Goal: Navigation & Orientation: Find specific page/section

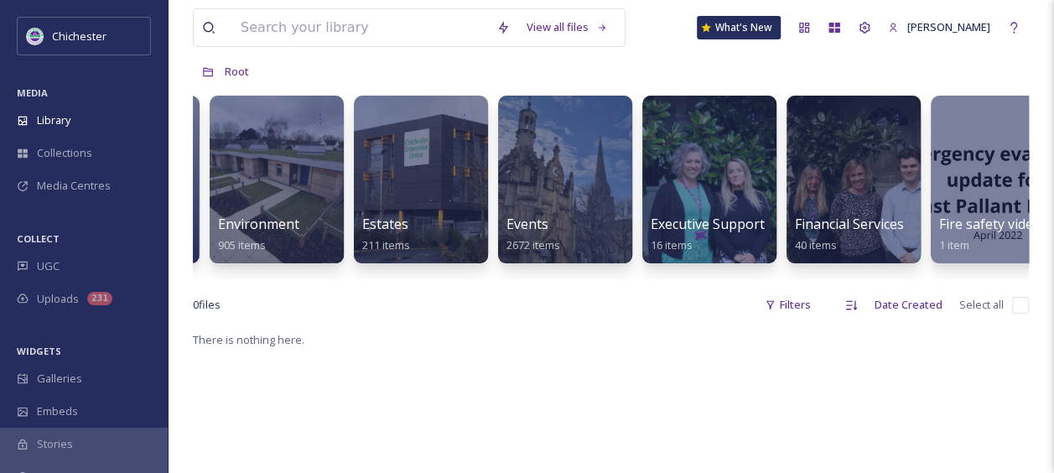
scroll to position [0, 1729]
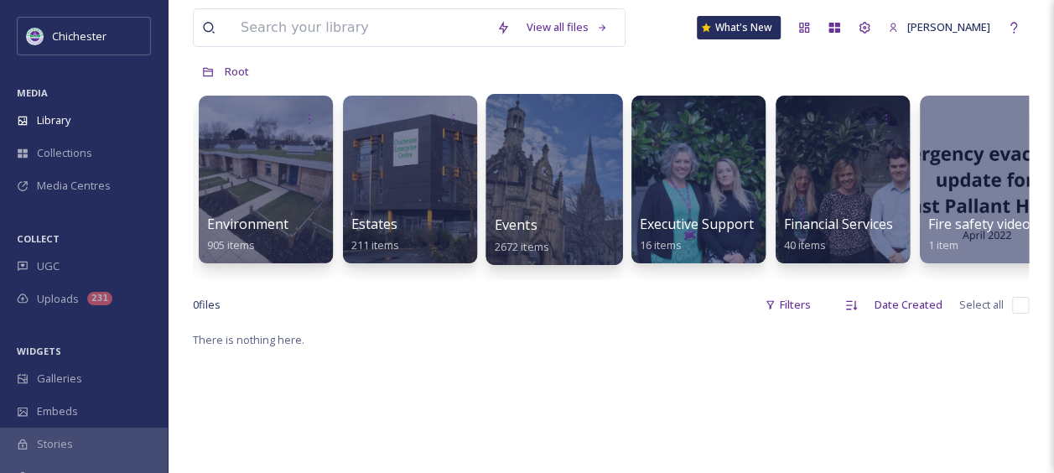
click at [520, 173] on div at bounding box center [553, 179] width 137 height 171
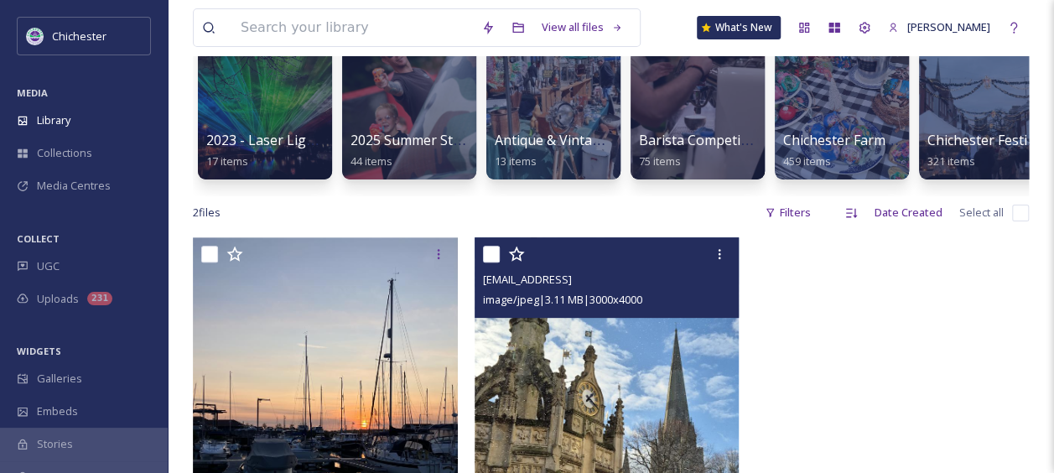
scroll to position [166, 0]
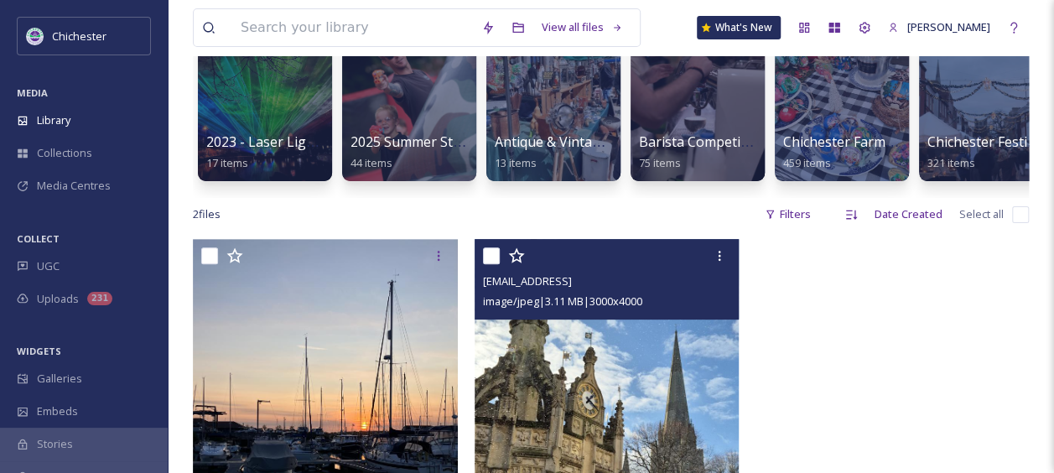
click at [612, 424] on img at bounding box center [606, 415] width 265 height 353
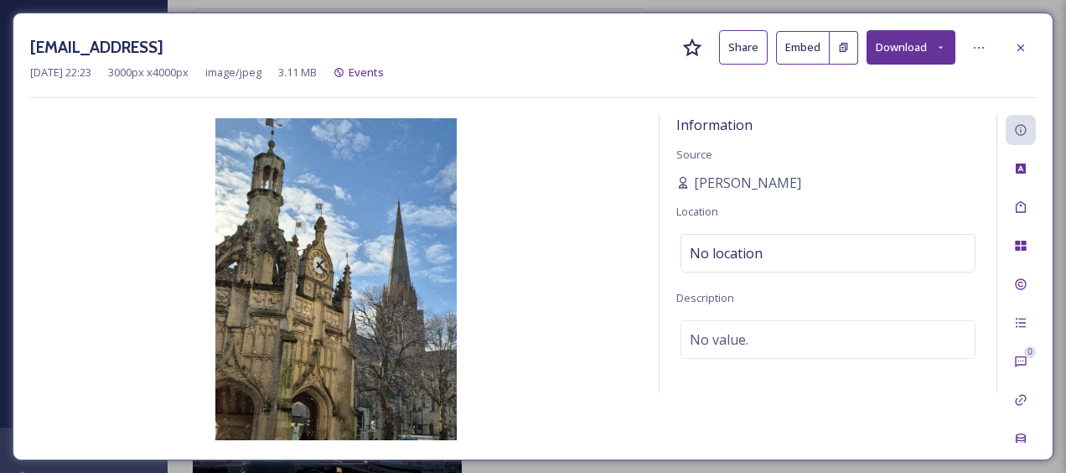
click at [1016, 43] on icon at bounding box center [1020, 47] width 13 height 13
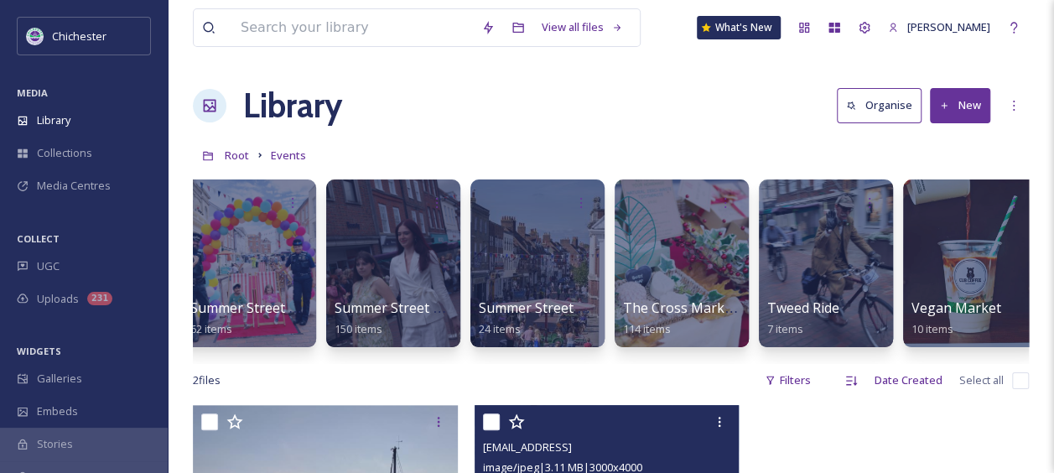
scroll to position [0, 2913]
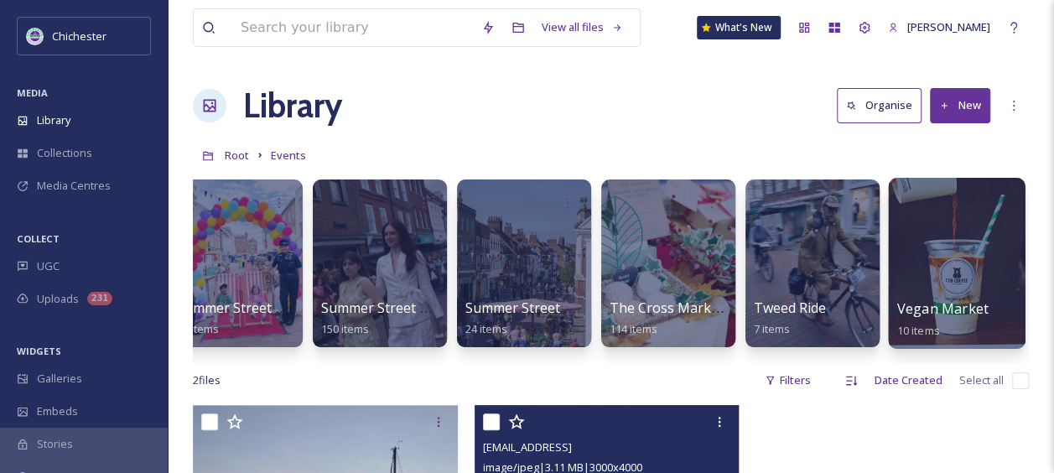
click at [967, 264] on div at bounding box center [956, 263] width 137 height 171
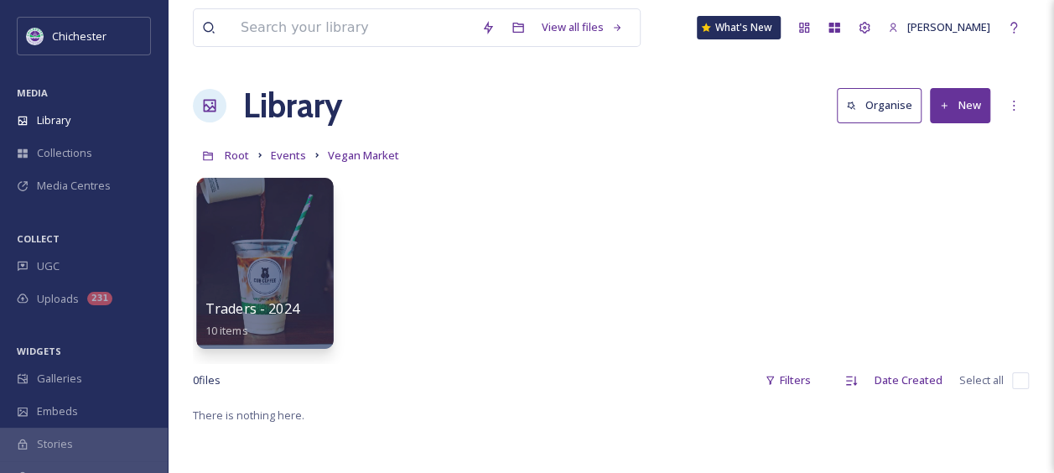
click at [283, 262] on div at bounding box center [264, 263] width 137 height 171
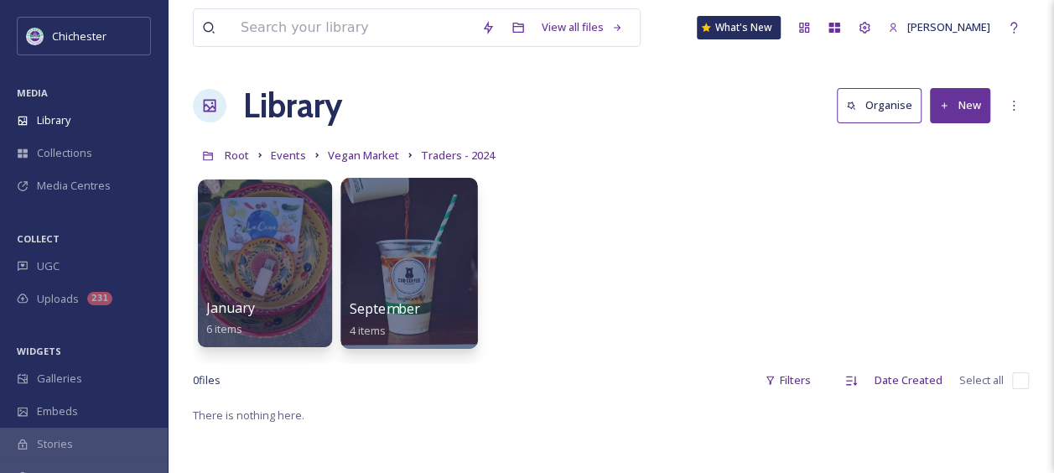
click at [423, 253] on div at bounding box center [408, 263] width 137 height 171
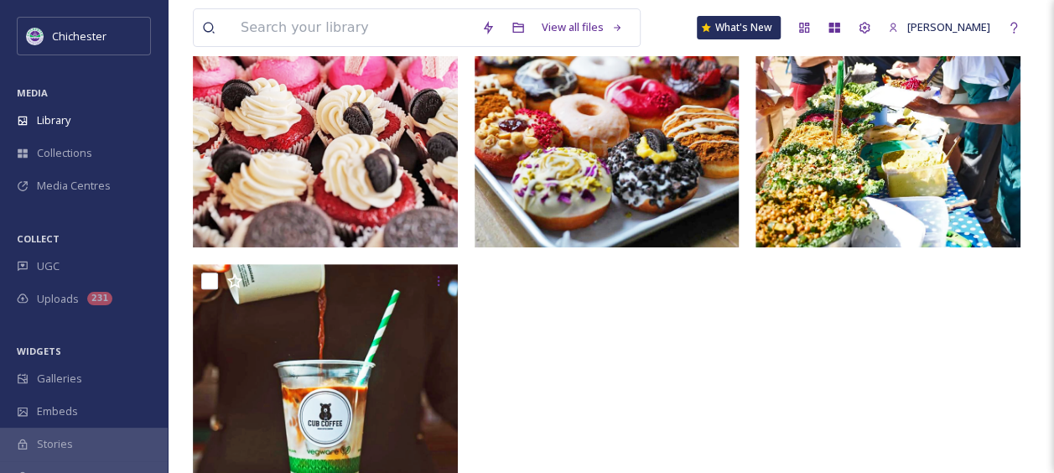
scroll to position [330, 0]
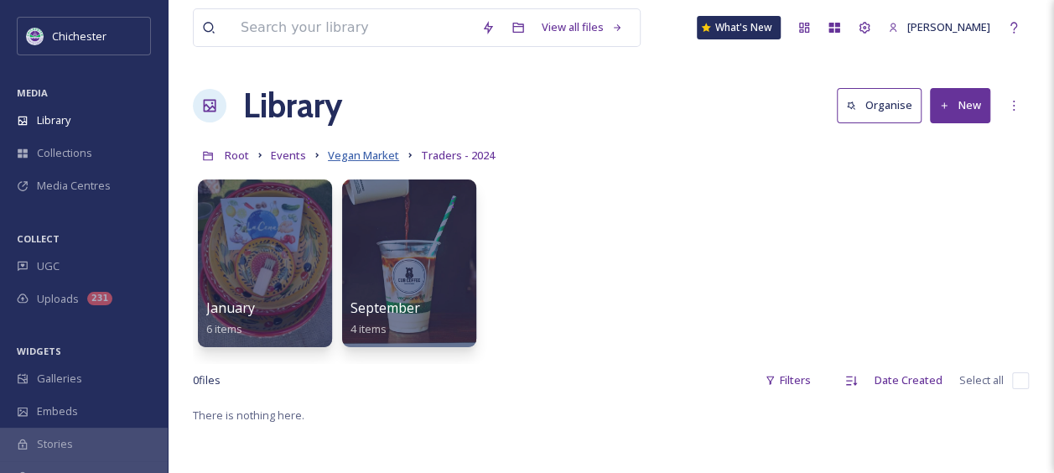
click at [362, 152] on span "Vegan Market" at bounding box center [363, 155] width 71 height 15
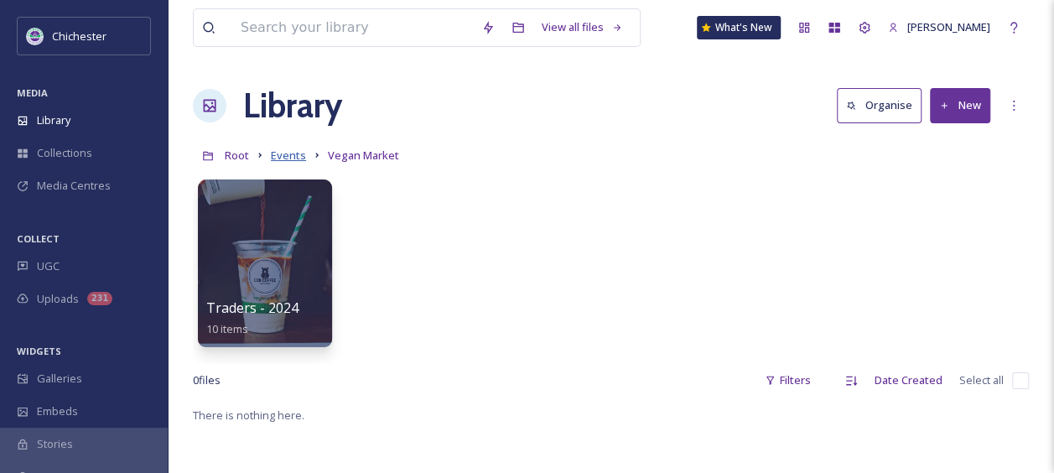
click at [297, 155] on span "Events" at bounding box center [288, 155] width 35 height 15
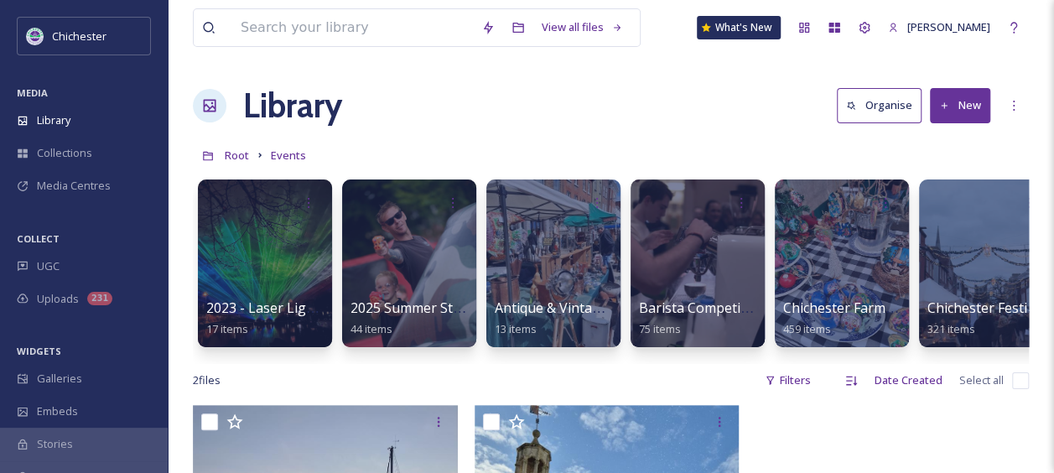
drag, startPoint x: 371, startPoint y: 362, endPoint x: 420, endPoint y: 360, distance: 48.6
click at [420, 360] on div "2023 - Laser Light Show 17 items 2025 Summer Street Party 44 items Antique & Vi…" at bounding box center [611, 267] width 836 height 193
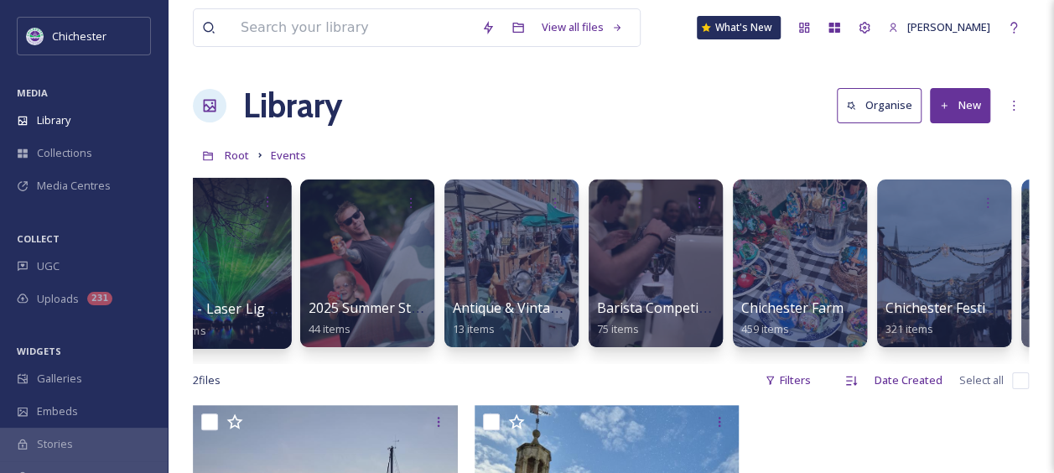
click at [261, 288] on div at bounding box center [222, 263] width 137 height 171
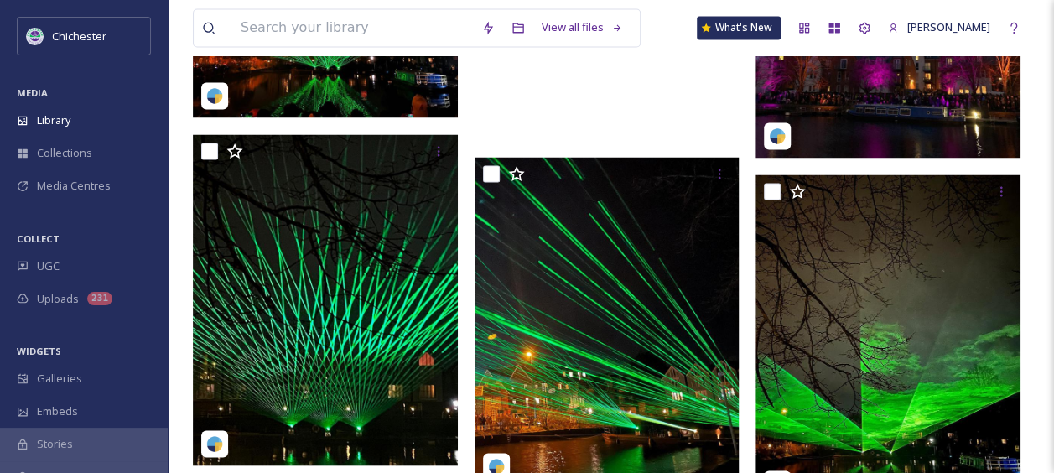
scroll to position [1464, 0]
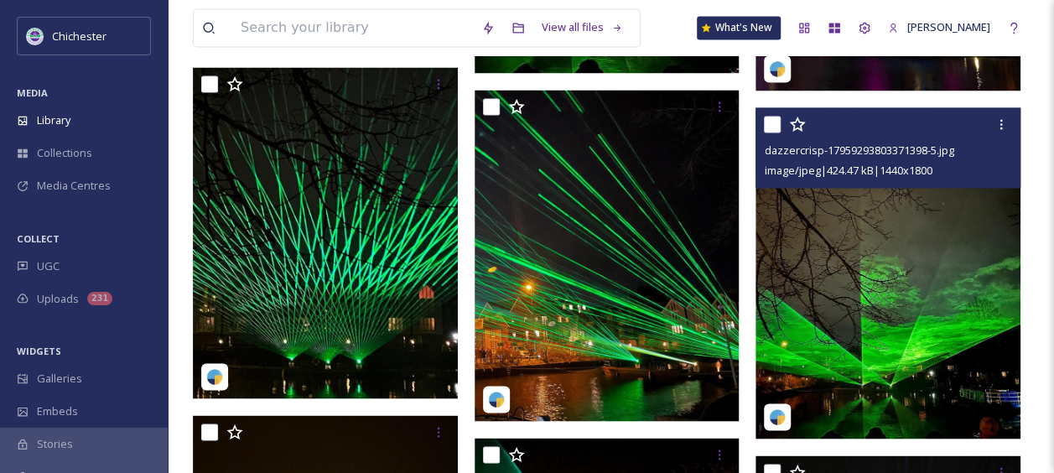
click at [889, 300] on img at bounding box center [887, 272] width 265 height 331
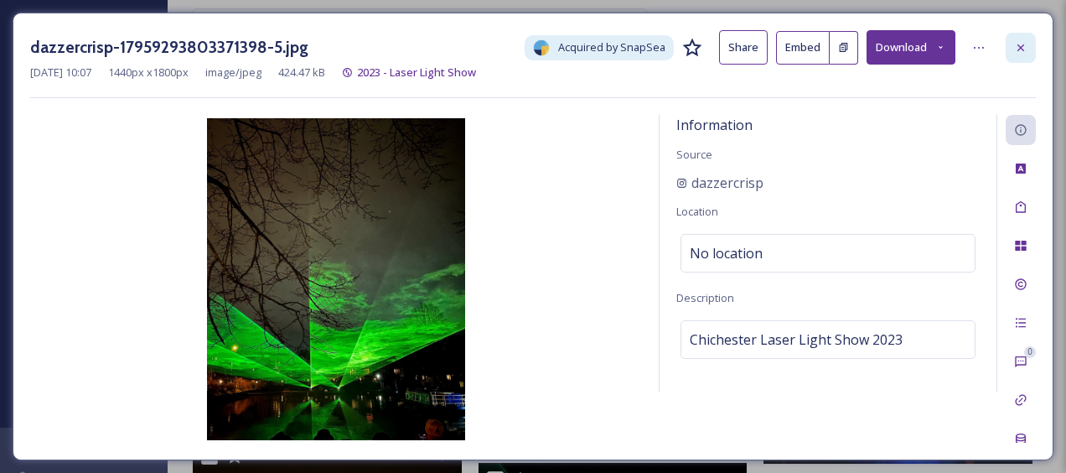
click at [1023, 50] on icon at bounding box center [1020, 47] width 13 height 13
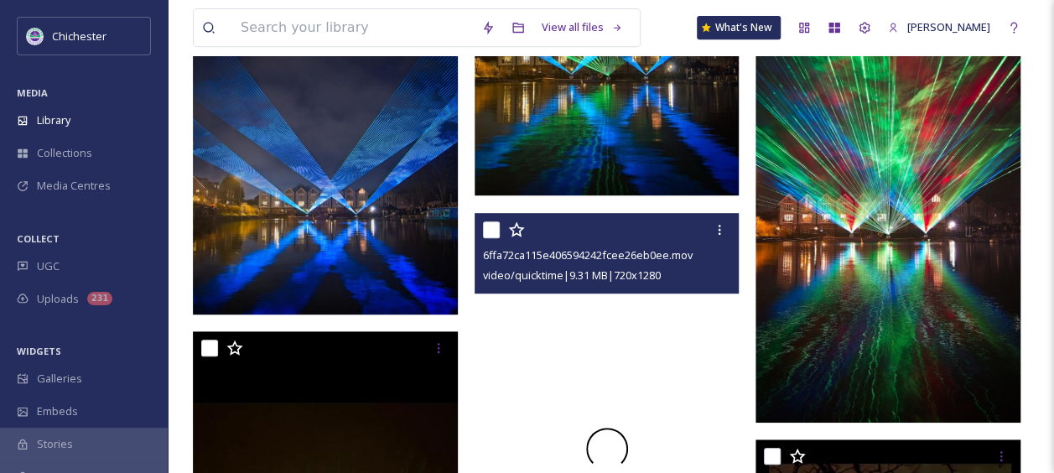
scroll to position [206, 0]
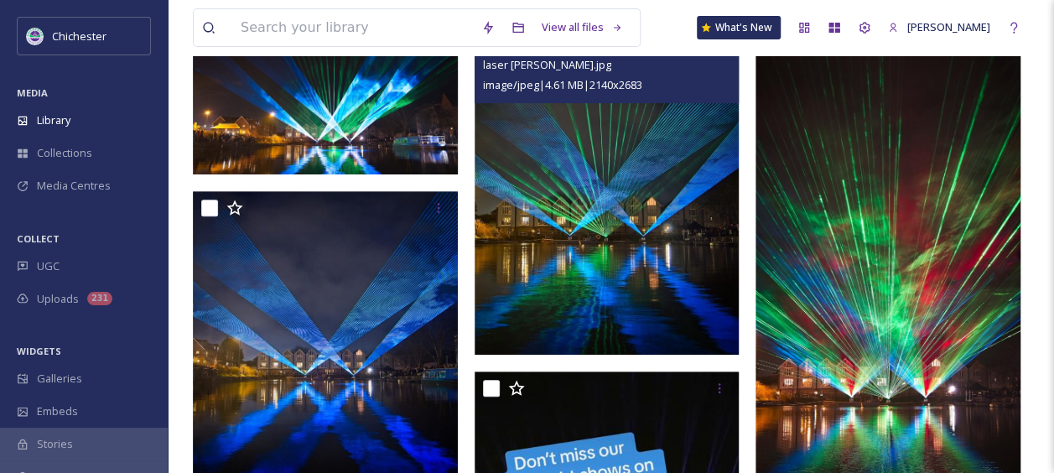
click at [606, 258] on img at bounding box center [606, 189] width 265 height 332
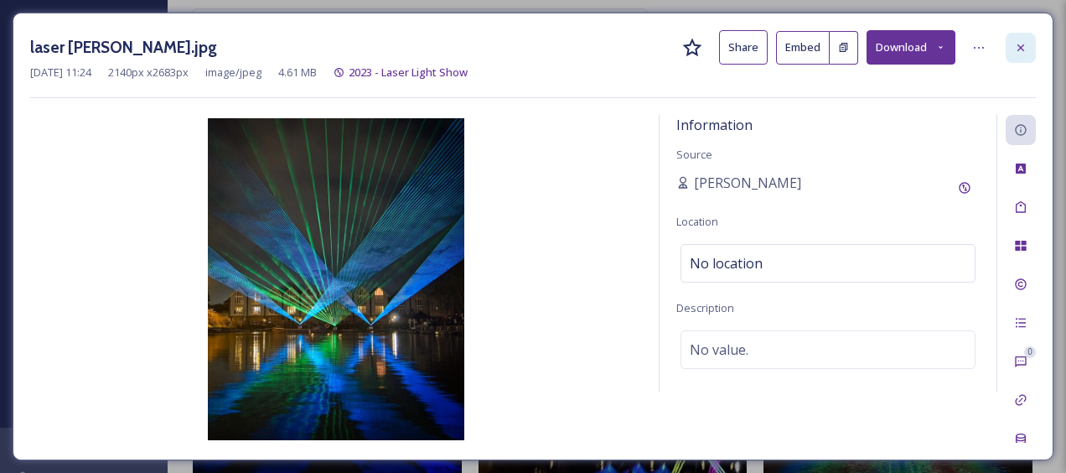
click at [1026, 41] on icon at bounding box center [1020, 47] width 13 height 13
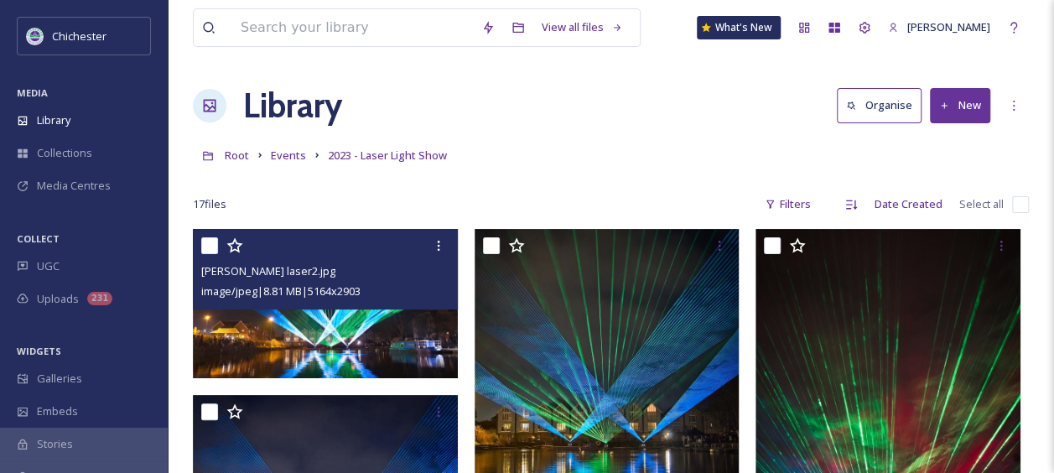
click at [369, 330] on img at bounding box center [325, 303] width 265 height 149
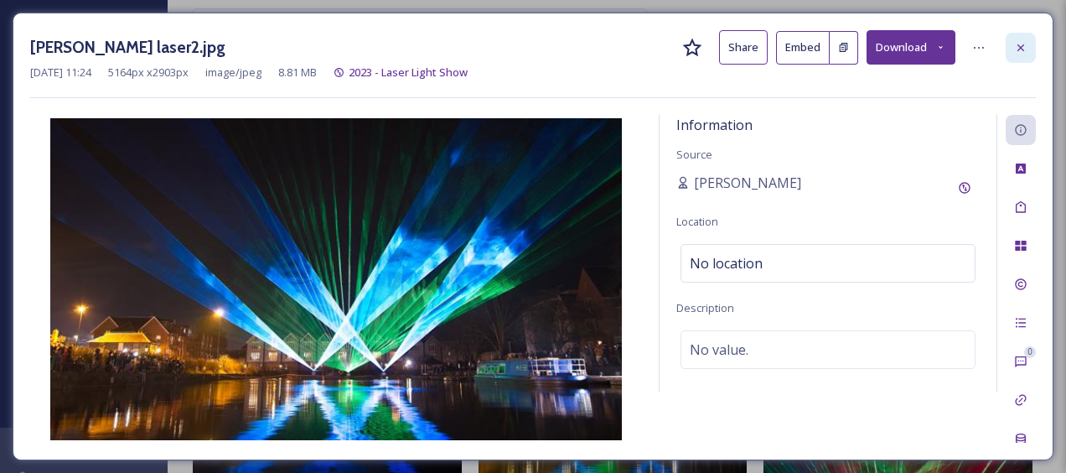
click at [1028, 44] on icon at bounding box center [1020, 47] width 13 height 13
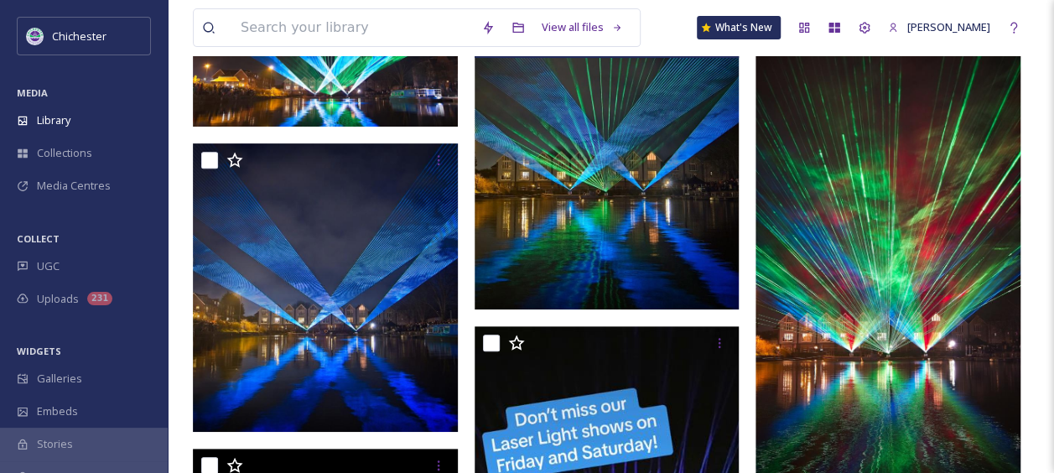
scroll to position [84, 0]
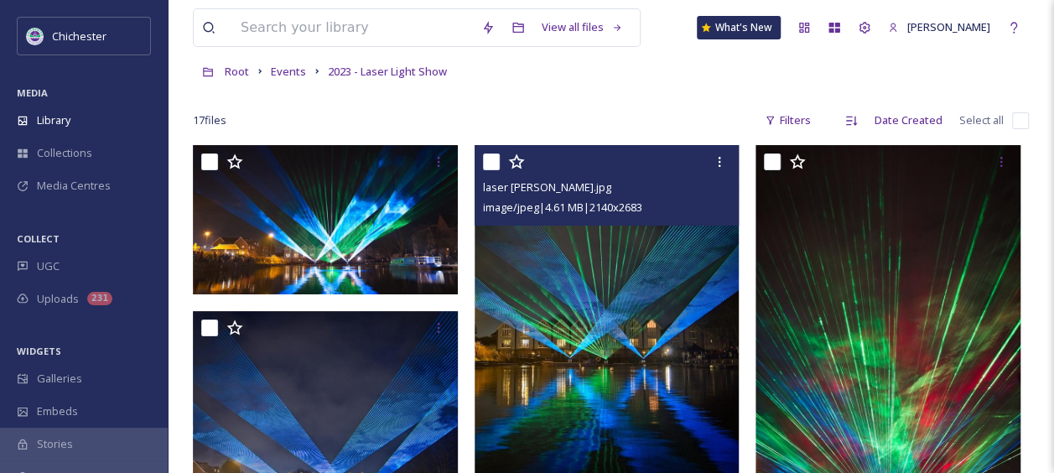
click at [640, 316] on img at bounding box center [606, 311] width 265 height 332
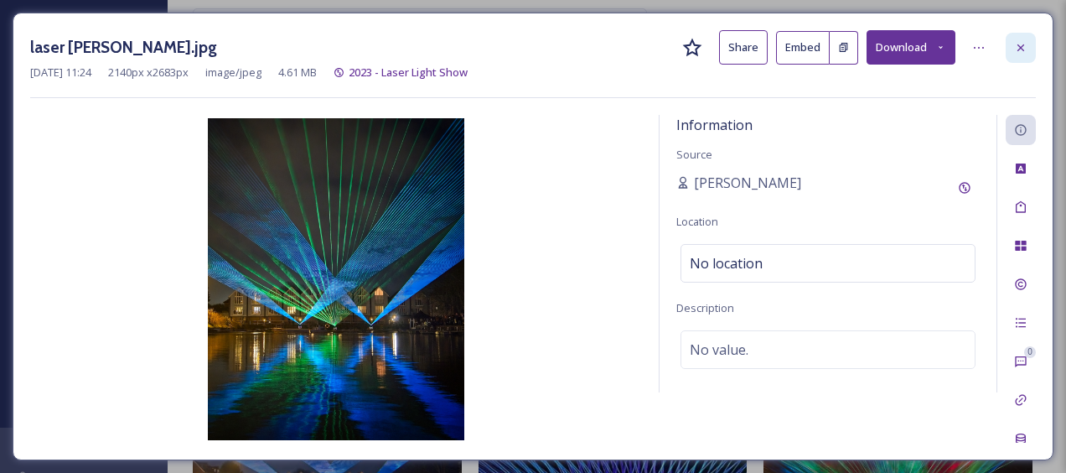
click at [1018, 44] on icon at bounding box center [1020, 47] width 13 height 13
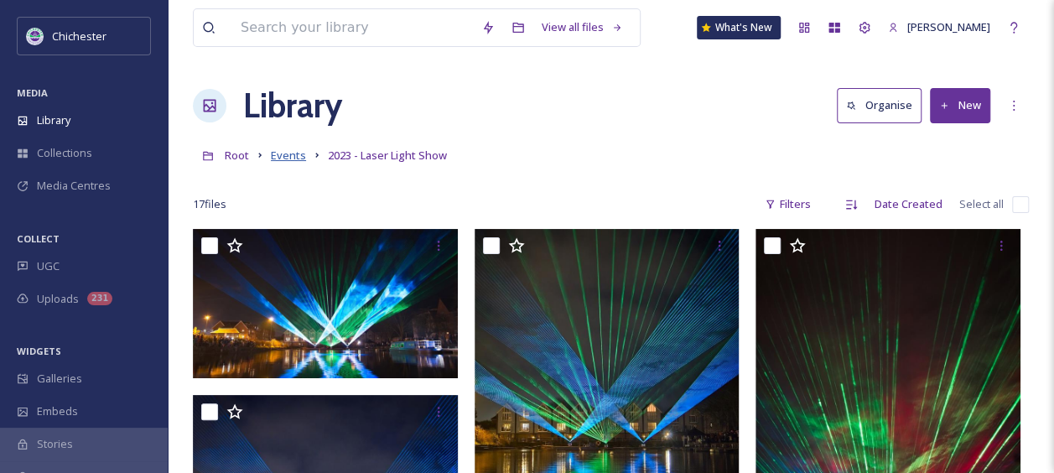
click at [285, 158] on span "Events" at bounding box center [288, 155] width 35 height 15
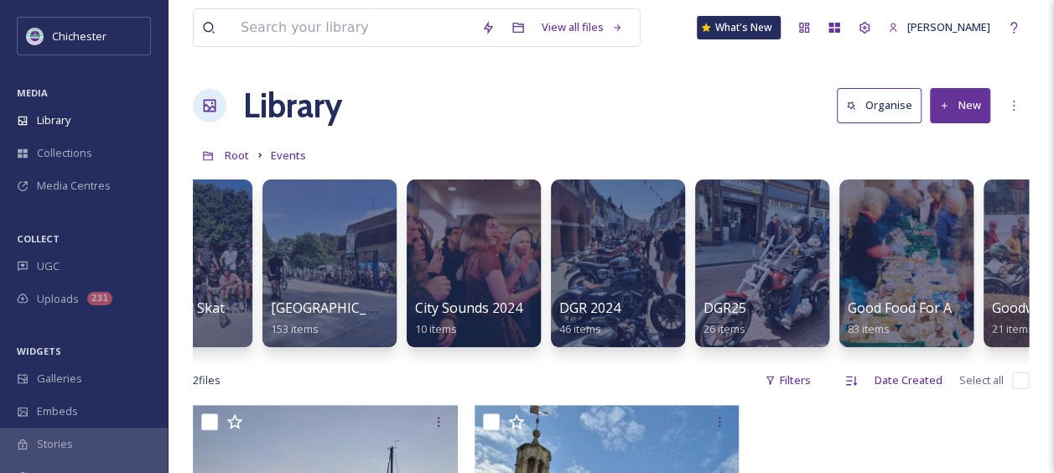
scroll to position [0, 973]
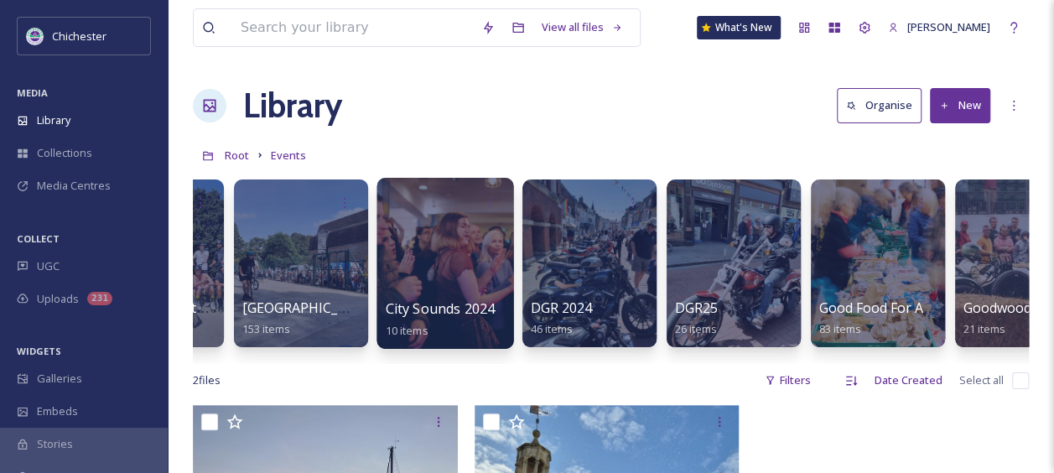
click at [459, 256] on div at bounding box center [444, 263] width 137 height 171
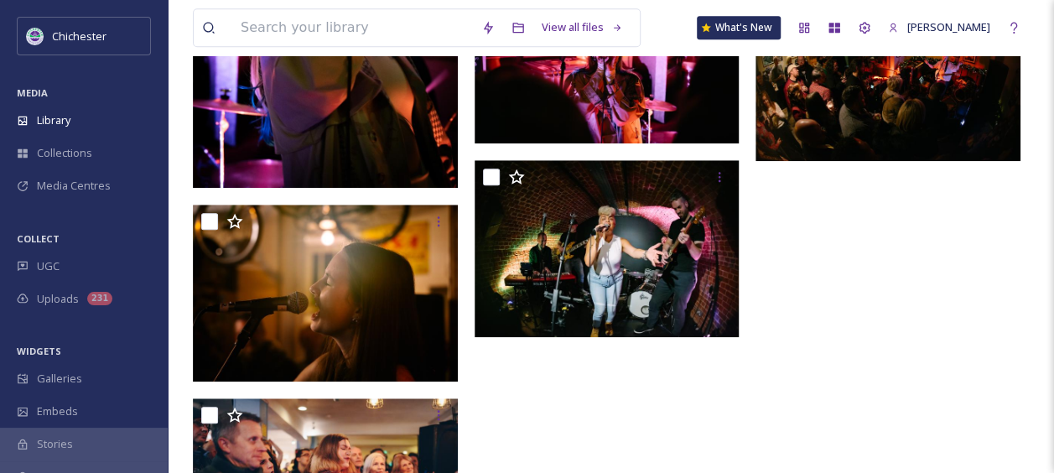
scroll to position [587, 0]
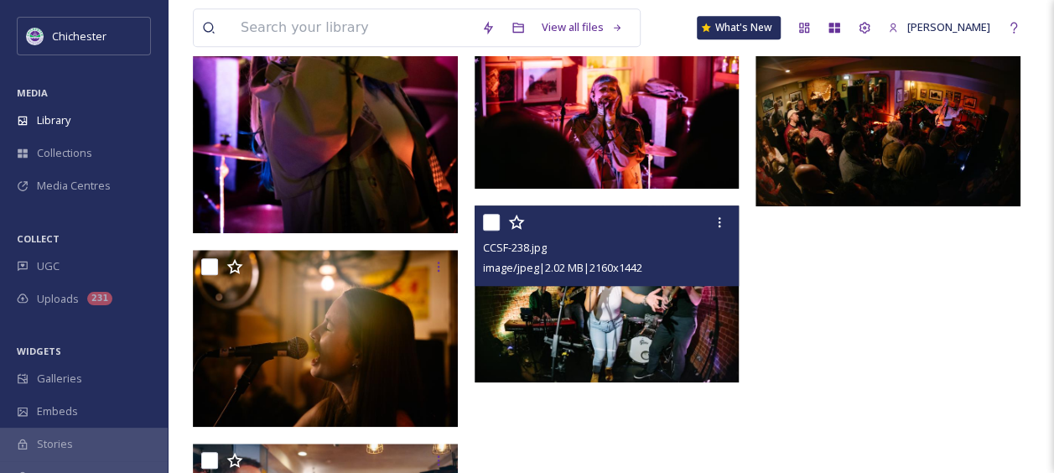
click at [656, 342] on img at bounding box center [606, 293] width 265 height 177
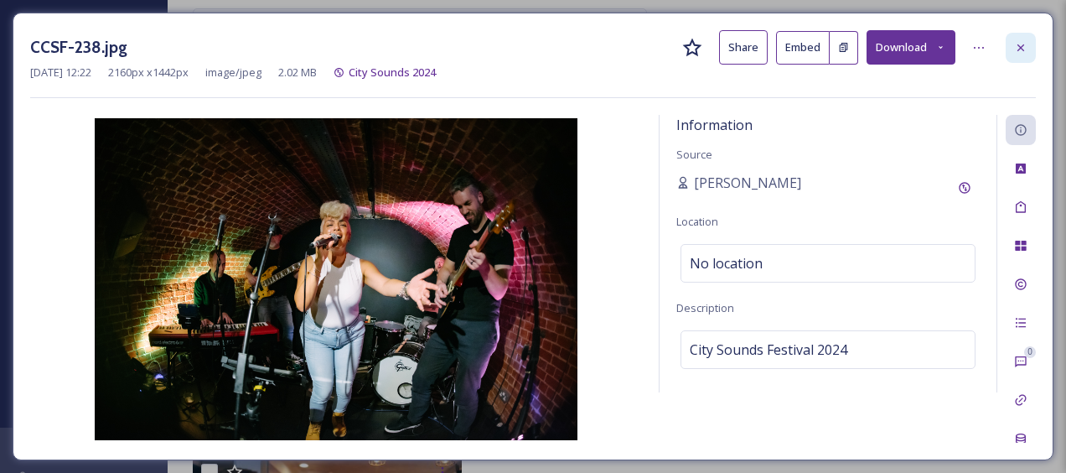
click at [1032, 51] on div at bounding box center [1021, 48] width 30 height 30
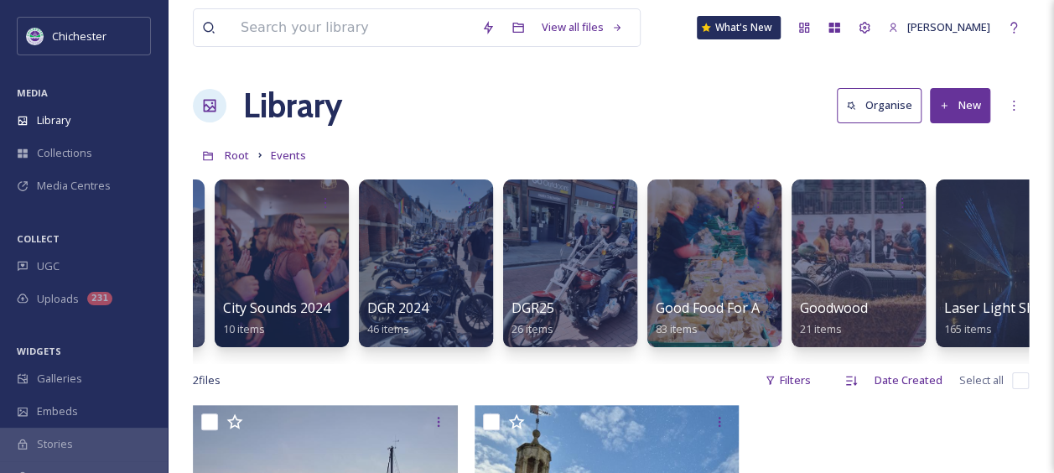
scroll to position [0, 1279]
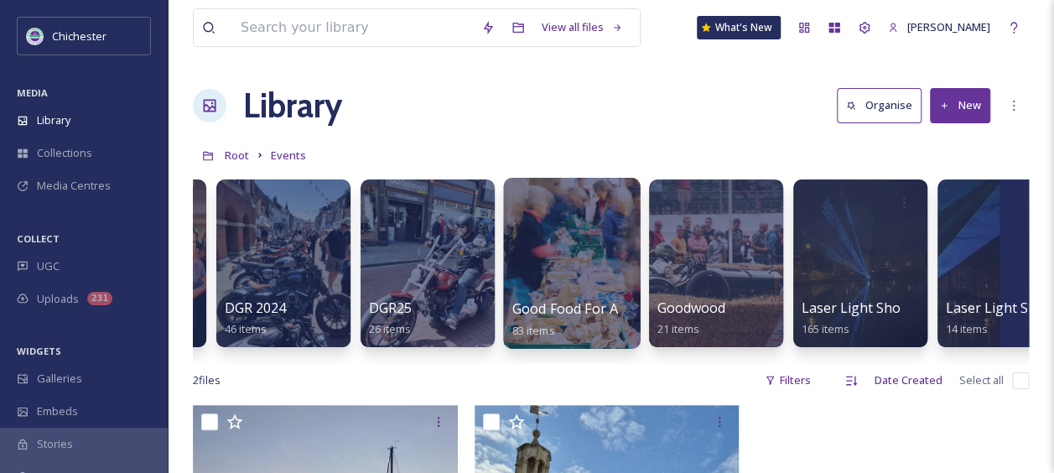
click at [567, 287] on div at bounding box center [571, 263] width 137 height 171
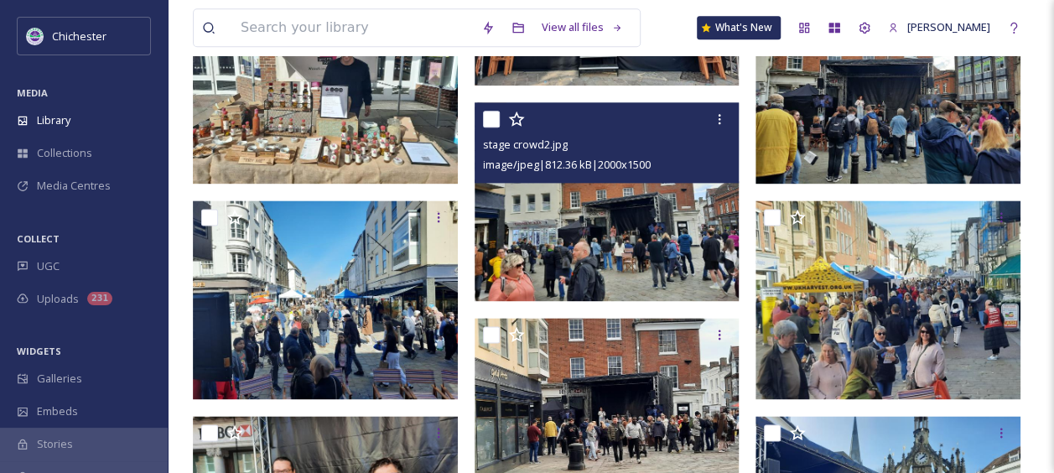
scroll to position [1257, 0]
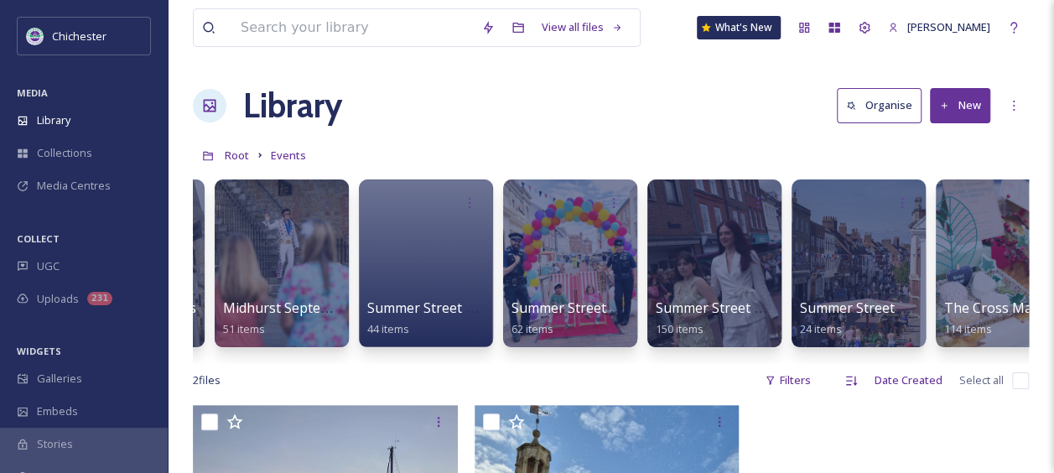
scroll to position [0, 2600]
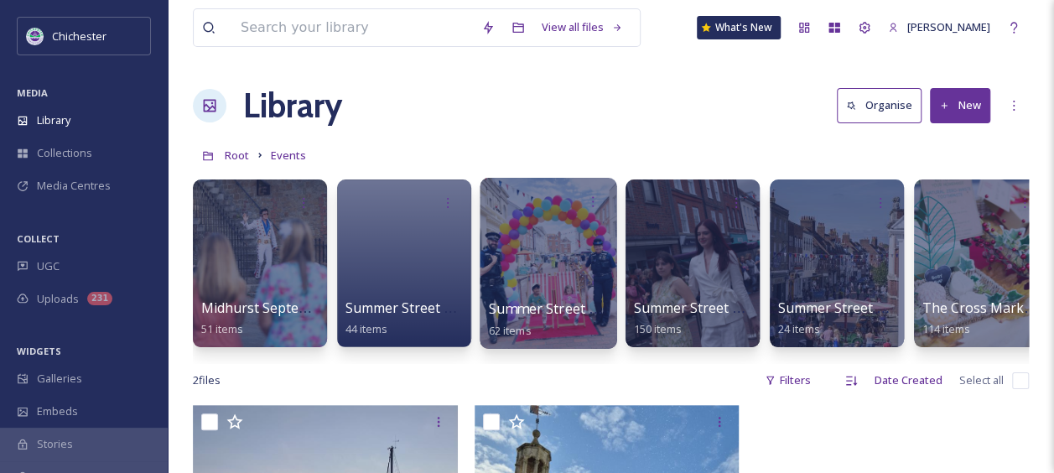
click at [592, 267] on div at bounding box center [547, 263] width 137 height 171
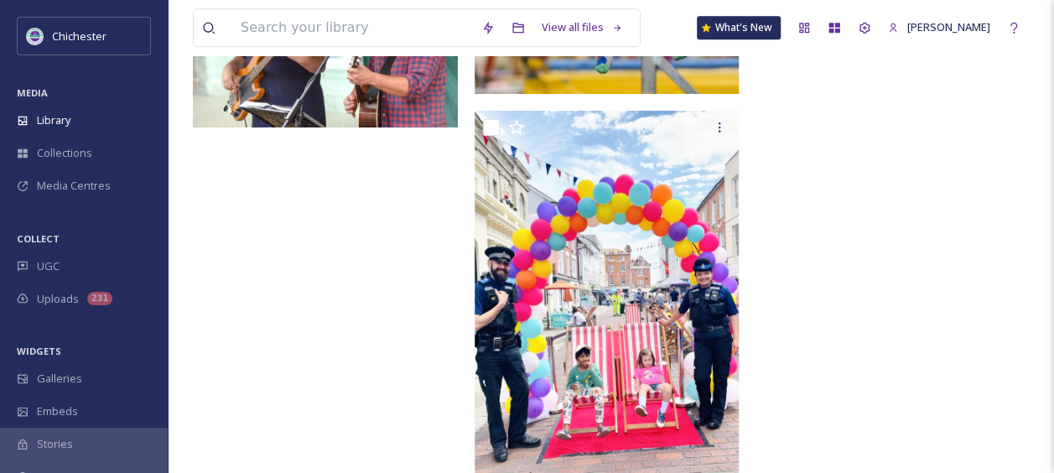
scroll to position [7343, 0]
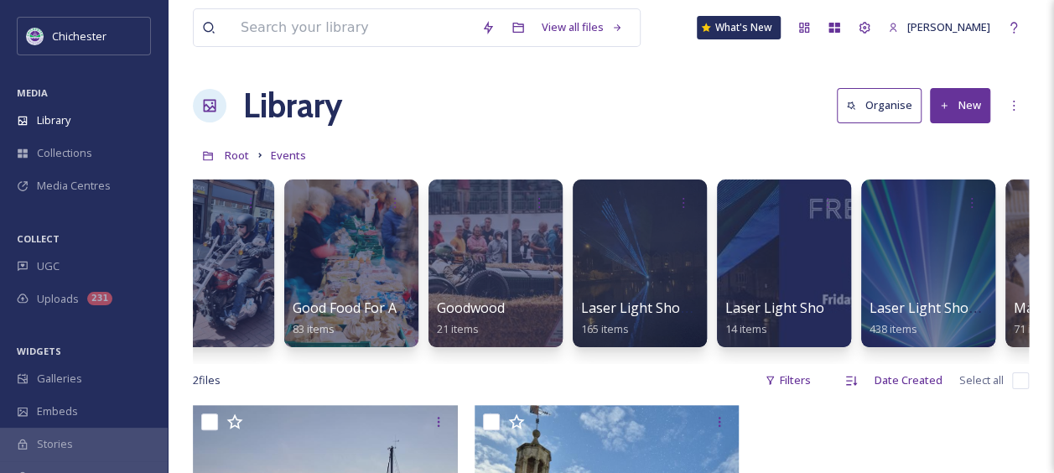
scroll to position [0, 1513]
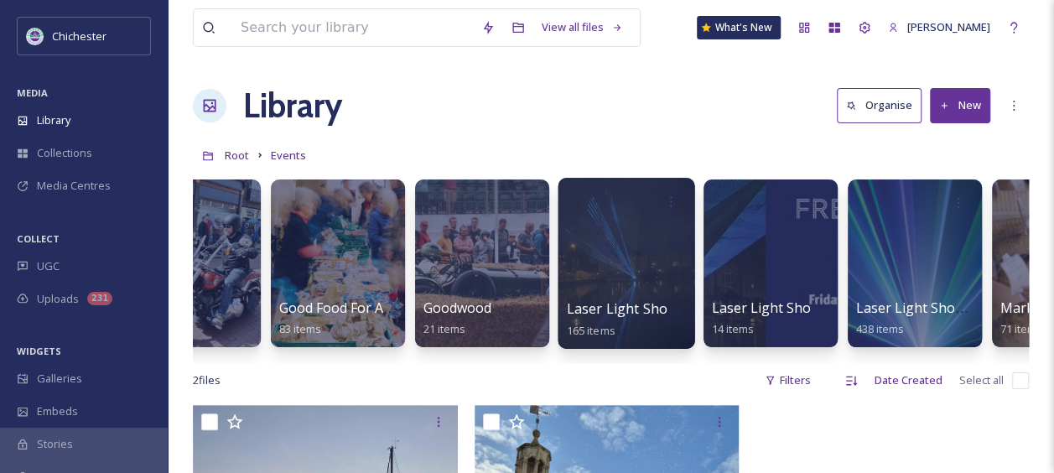
click at [619, 275] on div at bounding box center [625, 263] width 137 height 171
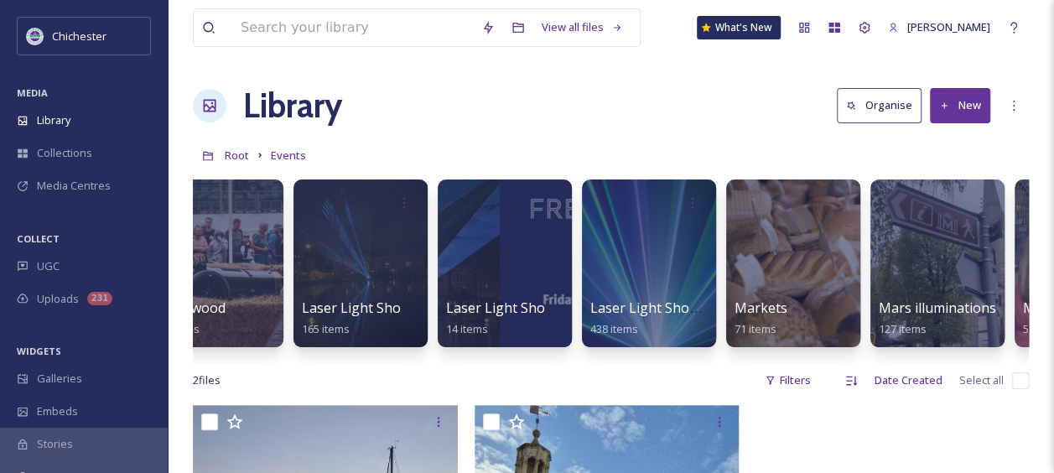
scroll to position [0, 1781]
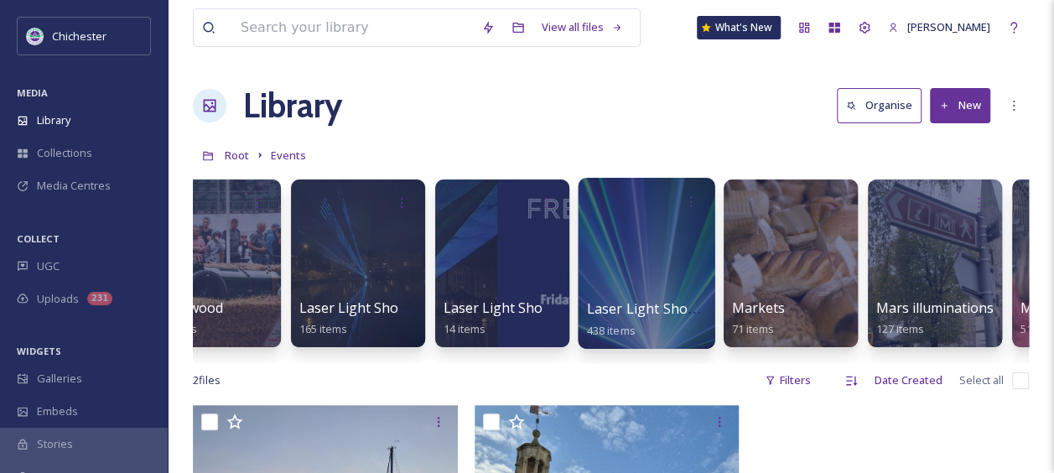
click at [644, 274] on div at bounding box center [646, 263] width 137 height 171
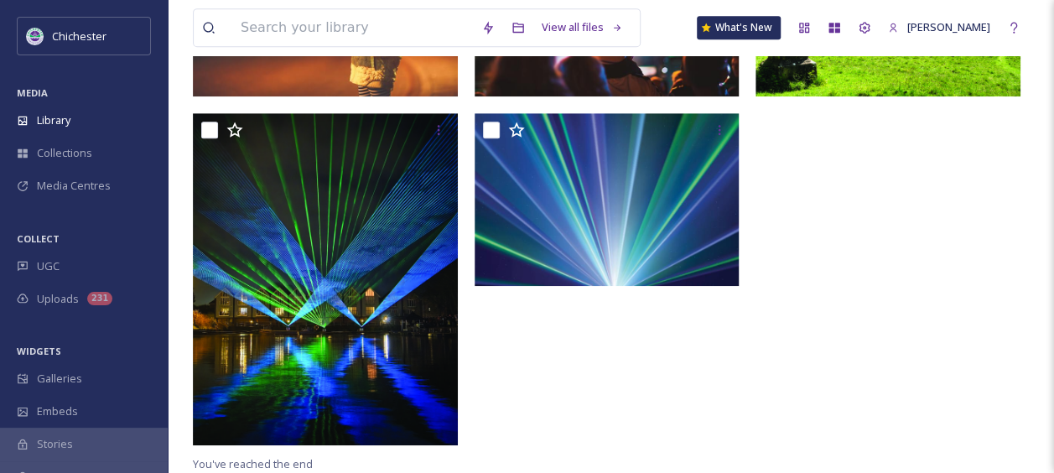
scroll to position [150, 0]
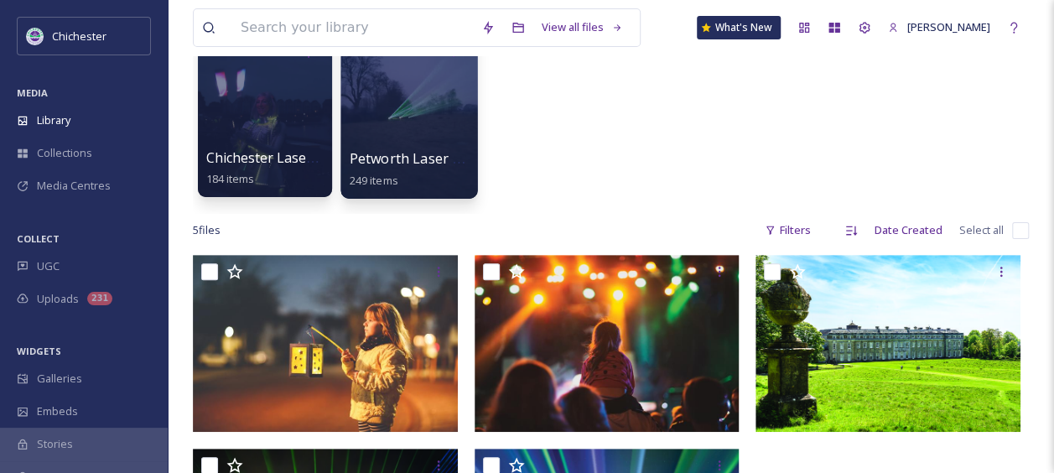
click at [429, 124] on div at bounding box center [408, 113] width 137 height 171
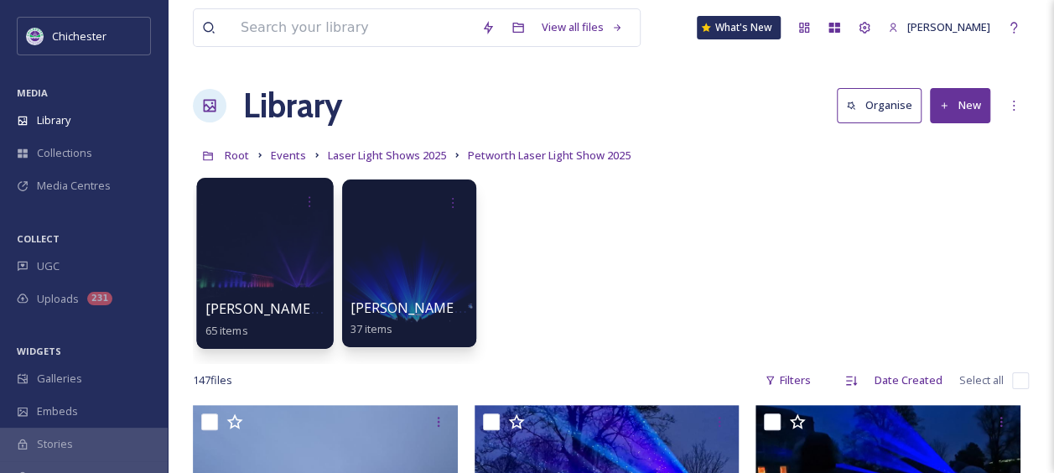
click at [248, 262] on div at bounding box center [264, 263] width 137 height 171
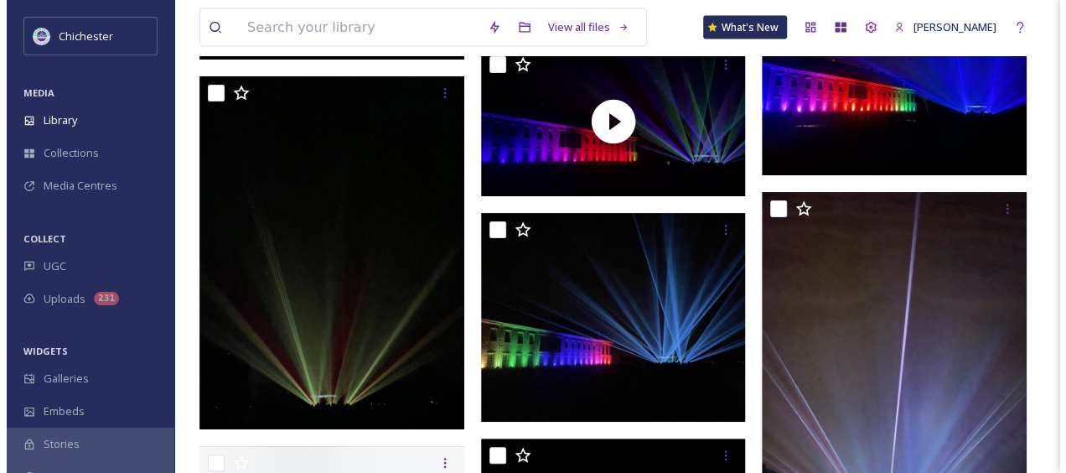
scroll to position [5029, 0]
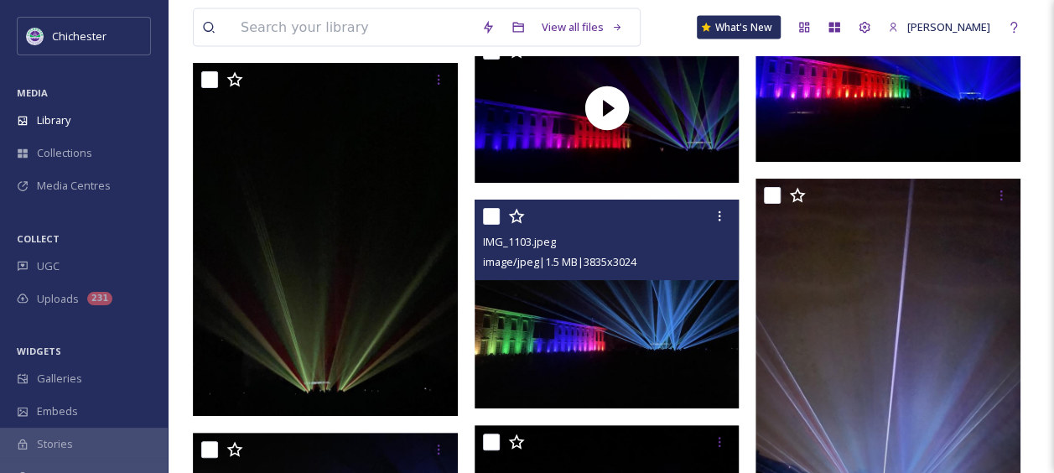
click at [679, 319] on img at bounding box center [606, 304] width 265 height 209
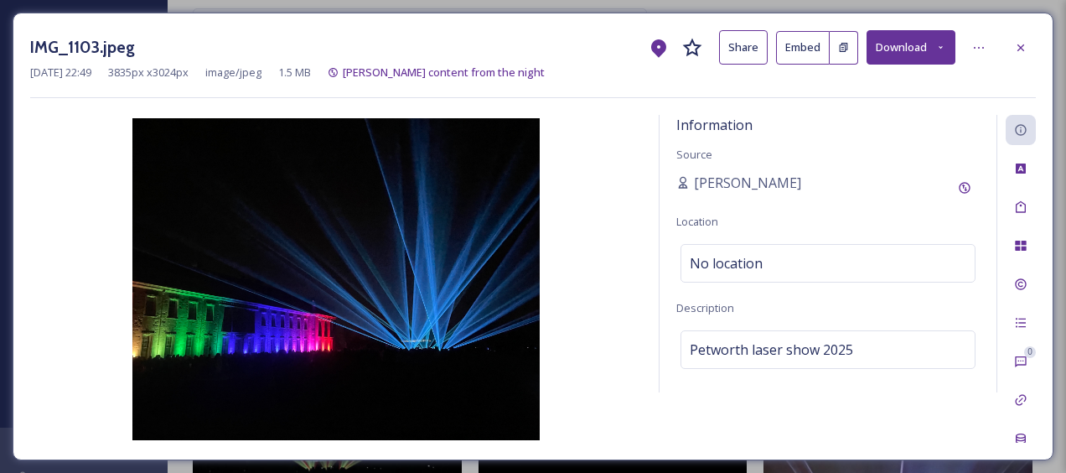
click at [640, 324] on img at bounding box center [336, 279] width 612 height 322
